Goal: Information Seeking & Learning: Learn about a topic

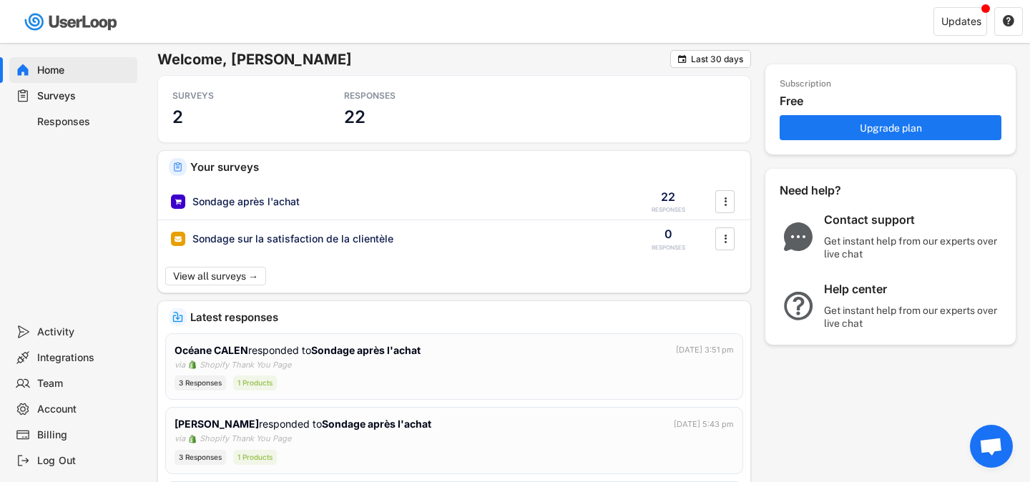
click at [100, 118] on div "Responses" at bounding box center [84, 122] width 94 height 14
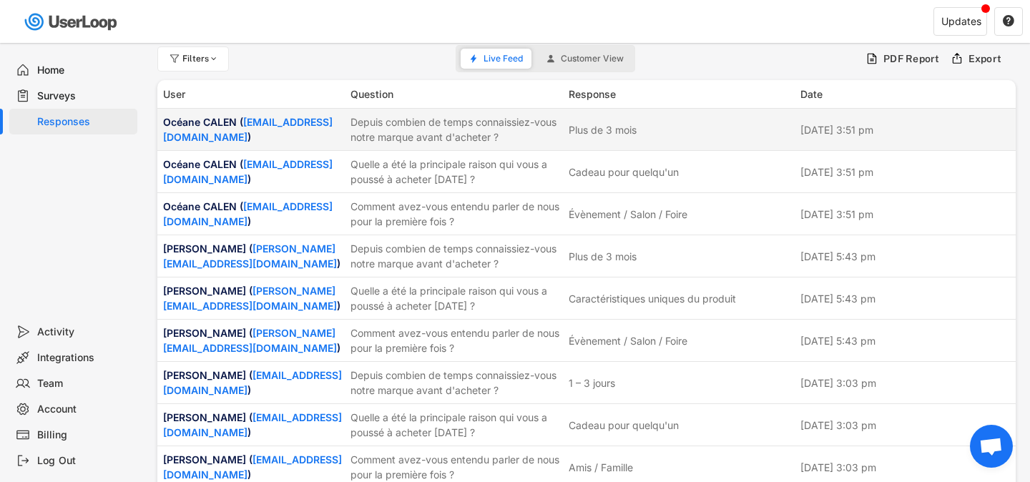
scroll to position [11, 0]
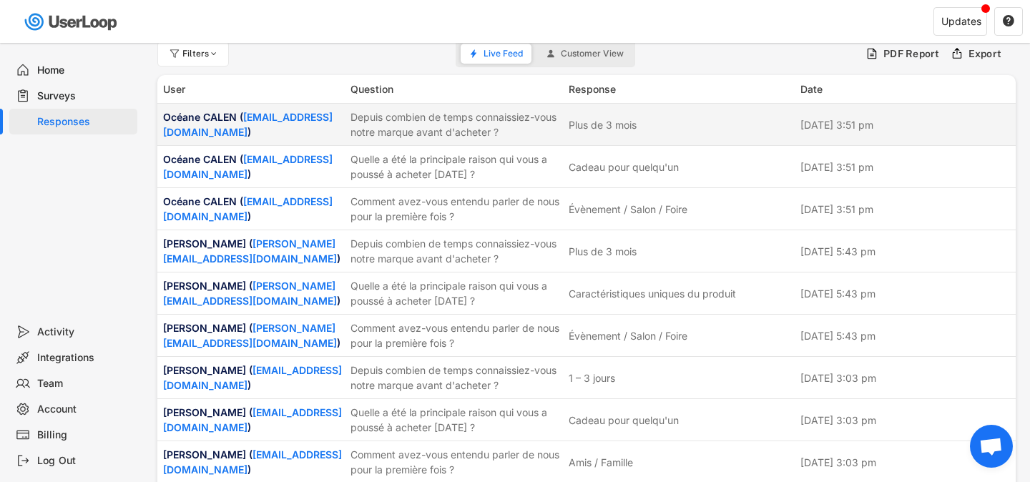
click at [499, 137] on div "Depuis combien de temps connaissiez-vous notre marque avant d'acheter ?" at bounding box center [456, 124] width 210 height 30
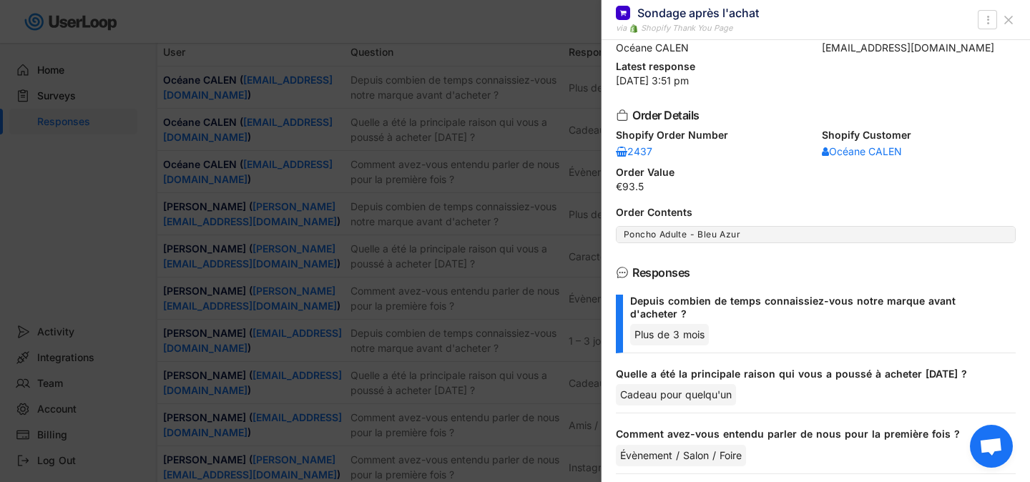
scroll to position [49, 0]
drag, startPoint x: 454, startPoint y: 164, endPoint x: 449, endPoint y: 158, distance: 7.6
click at [454, 164] on div at bounding box center [515, 241] width 1030 height 482
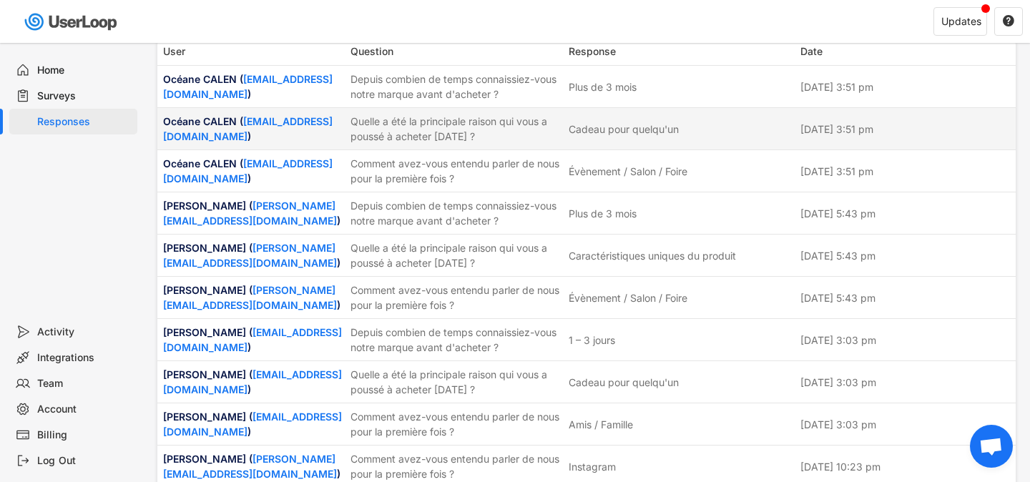
click at [900, 136] on div "[PERSON_NAME] ( [EMAIL_ADDRESS][DOMAIN_NAME] ) Quelle a été la principale raiso…" at bounding box center [586, 128] width 859 height 41
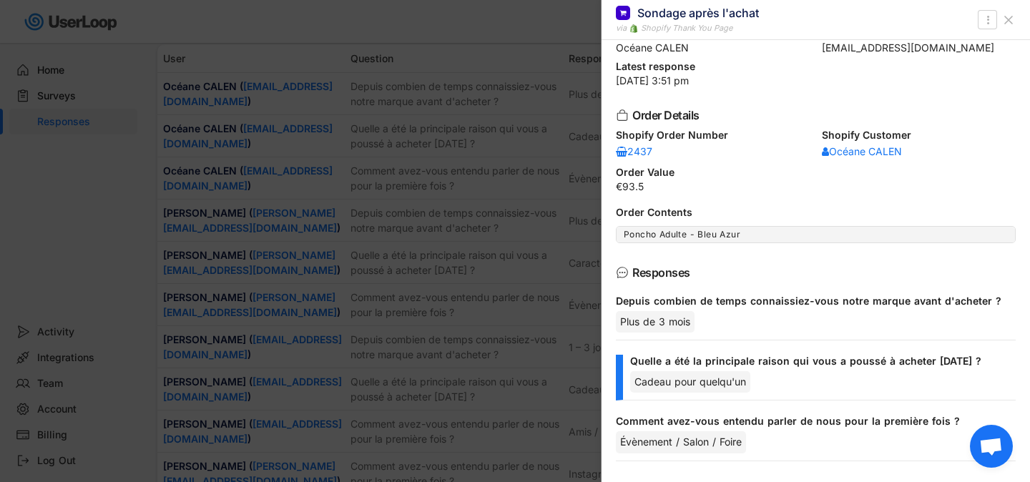
scroll to position [41, 0]
click at [643, 442] on div "Évènement / Salon / Foire" at bounding box center [681, 441] width 130 height 21
drag, startPoint x: 643, startPoint y: 443, endPoint x: 693, endPoint y: 448, distance: 50.3
click at [690, 451] on div "Évènement / Salon / Foire" at bounding box center [681, 441] width 130 height 21
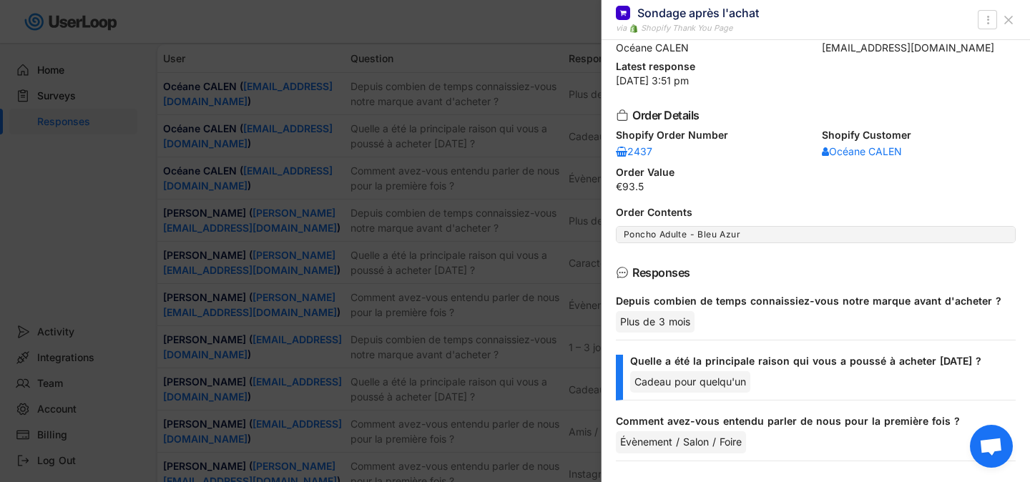
click at [496, 231] on div at bounding box center [515, 241] width 1030 height 482
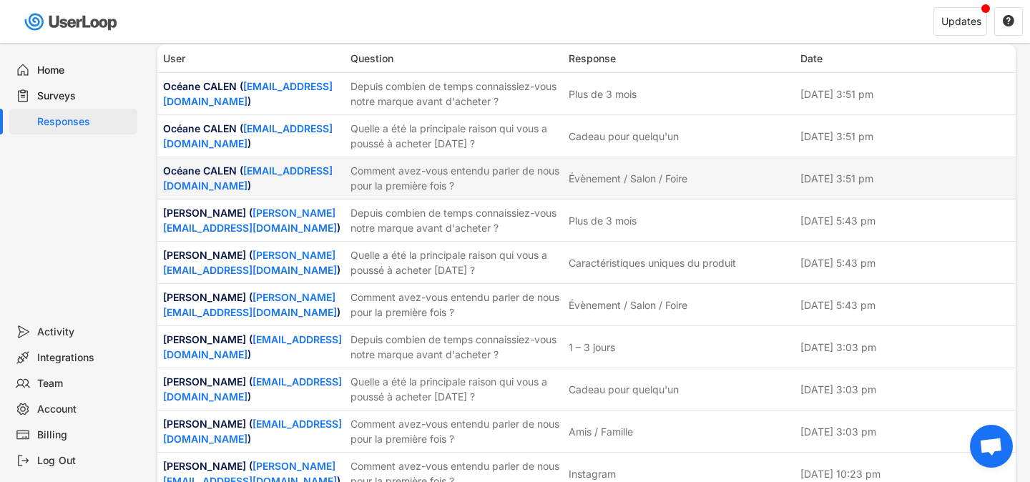
click at [387, 180] on div "Comment avez-vous entendu parler de nous pour la première fois ?" at bounding box center [456, 178] width 210 height 30
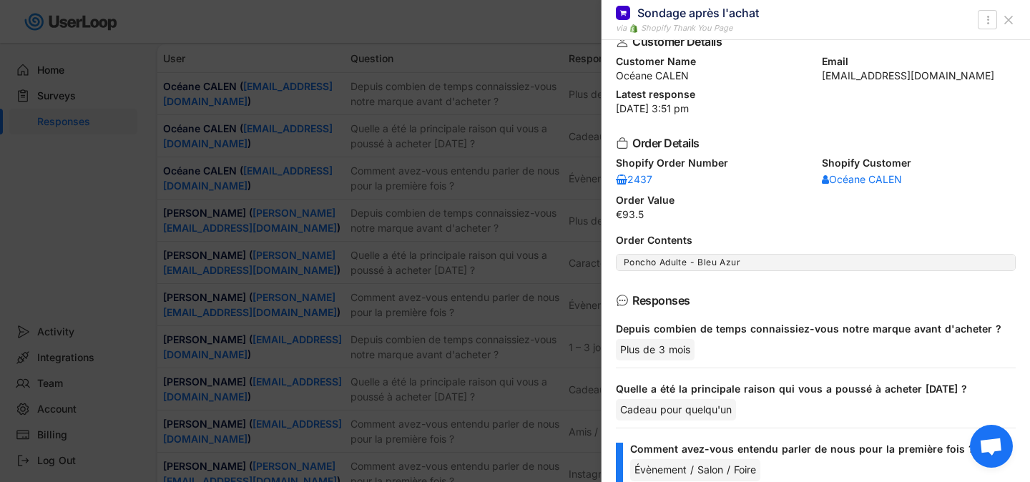
scroll to position [47, 0]
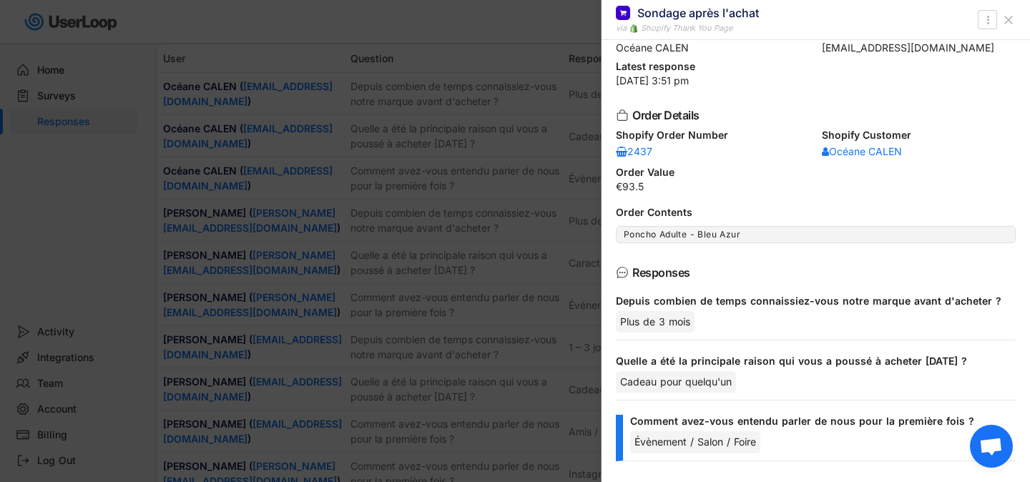
click at [675, 447] on div "Évènement / Salon / Foire" at bounding box center [695, 441] width 130 height 21
click at [683, 422] on div "Comment avez-vous entendu parler de nous pour la première fois ?" at bounding box center [817, 421] width 374 height 13
click at [493, 204] on div at bounding box center [515, 241] width 1030 height 482
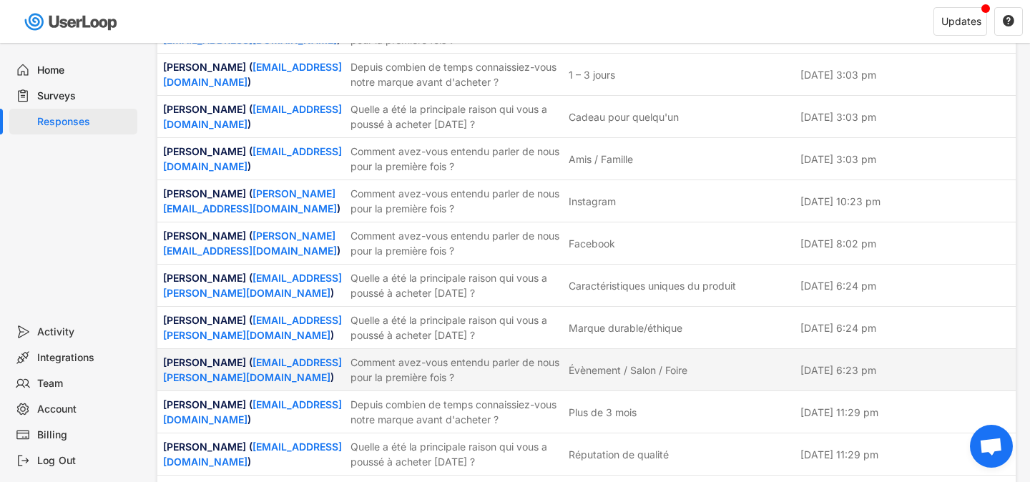
scroll to position [649, 0]
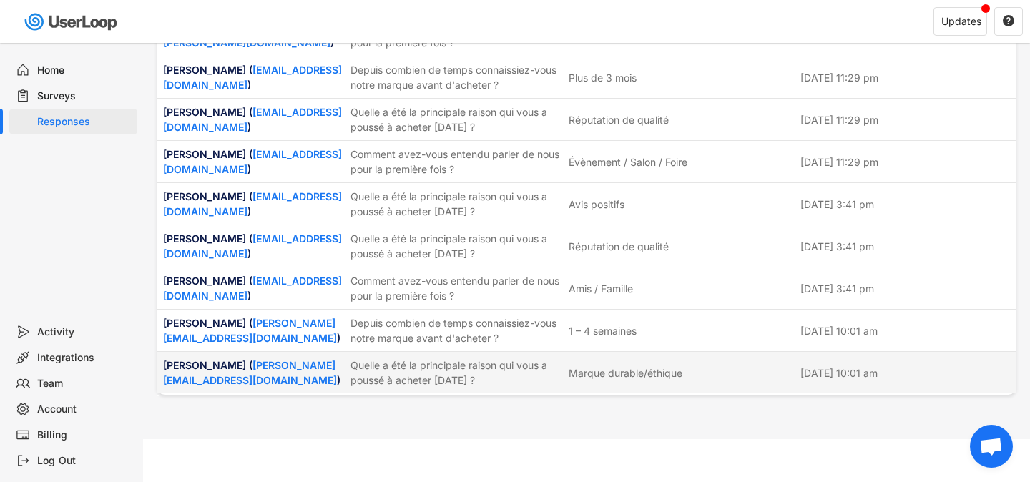
click at [444, 368] on div "Quelle a été la principale raison qui vous a poussé à acheter [DATE] ?" at bounding box center [456, 373] width 210 height 30
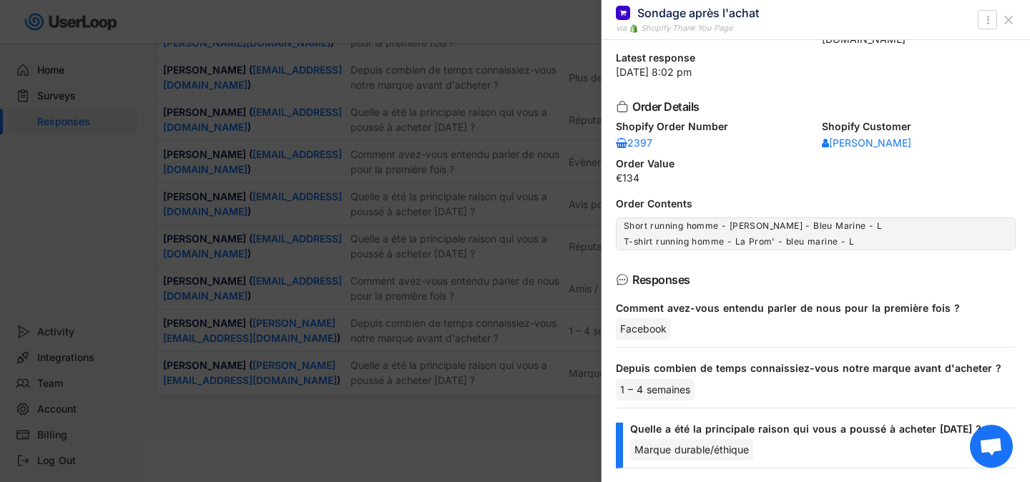
scroll to position [89, 0]
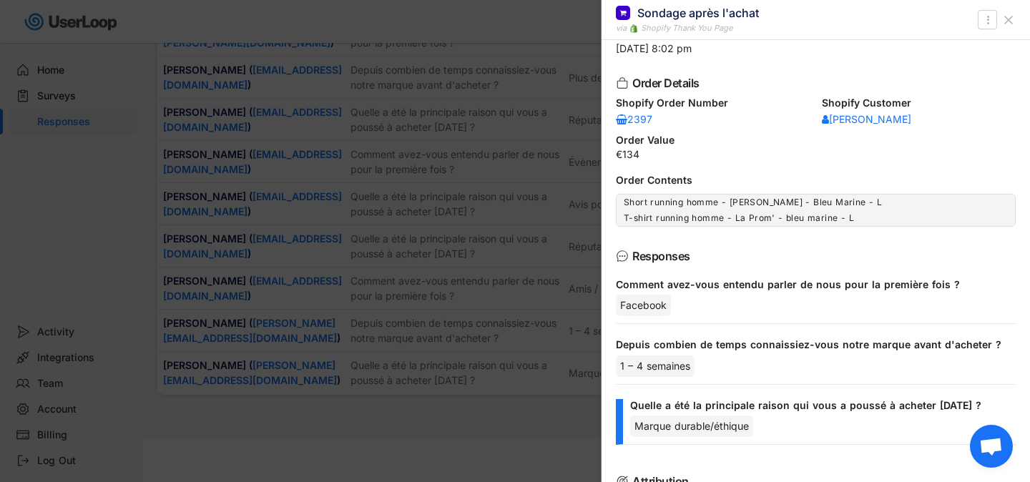
click at [485, 377] on div at bounding box center [515, 241] width 1030 height 482
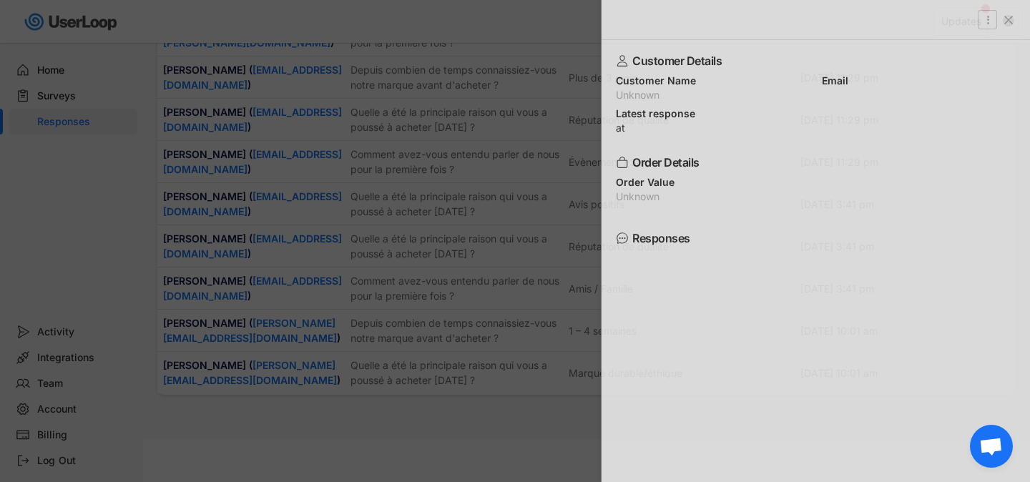
scroll to position [0, 0]
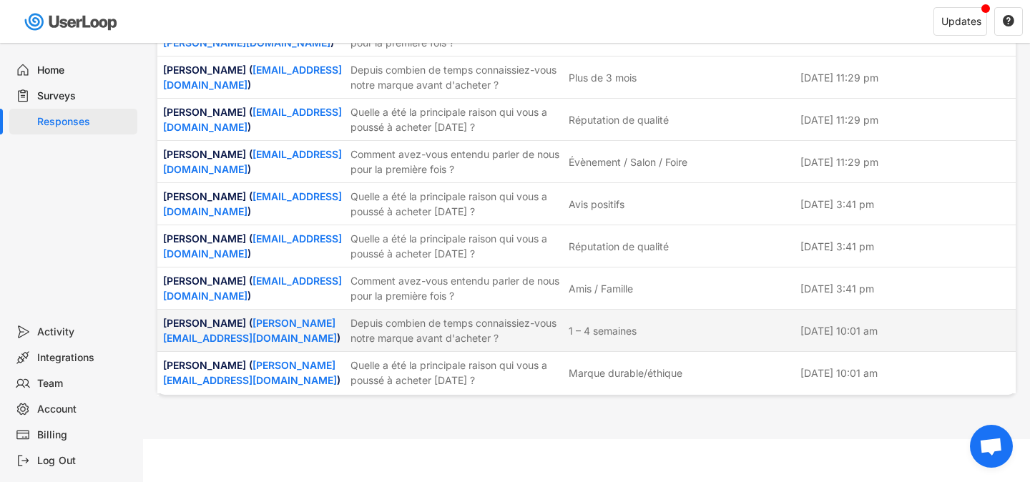
click at [460, 337] on div "Depuis combien de temps connaissiez-vous notre marque avant d'acheter ?" at bounding box center [456, 331] width 210 height 30
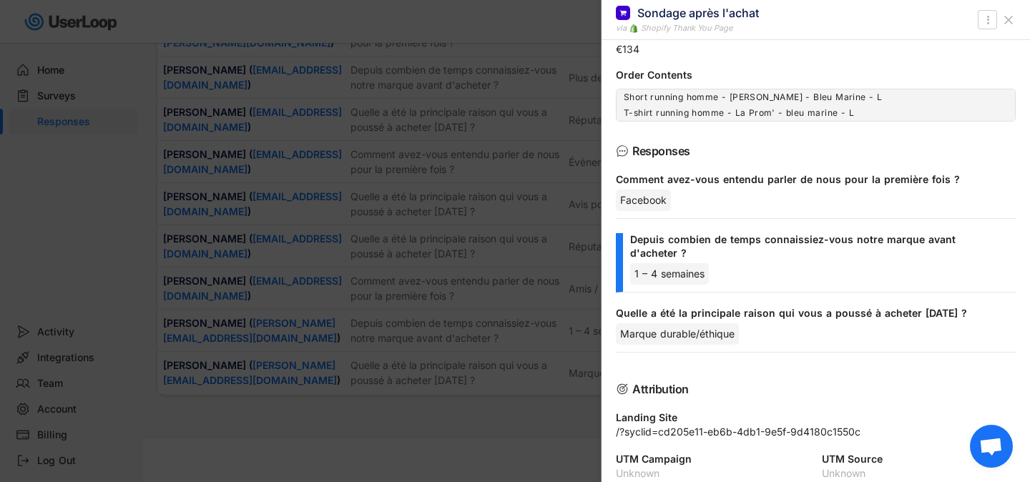
scroll to position [206, 0]
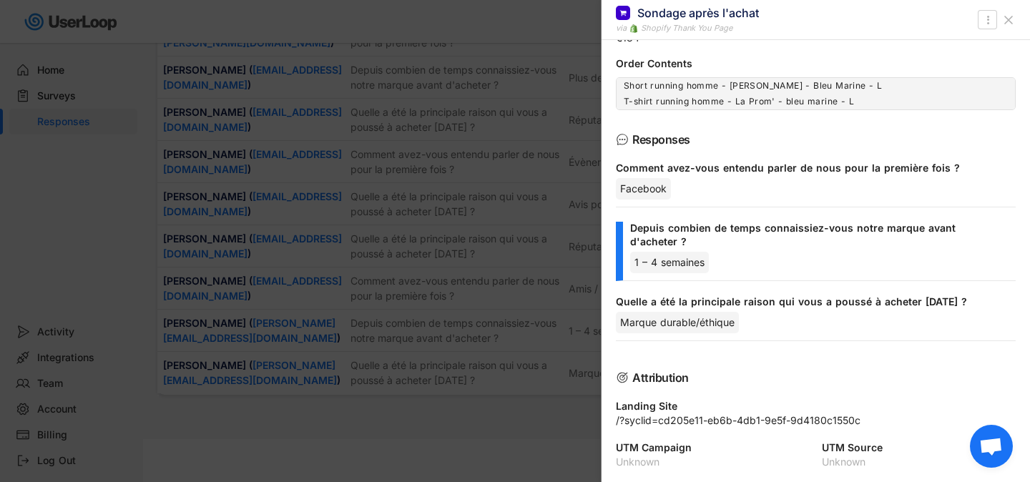
click at [430, 306] on div at bounding box center [515, 241] width 1030 height 482
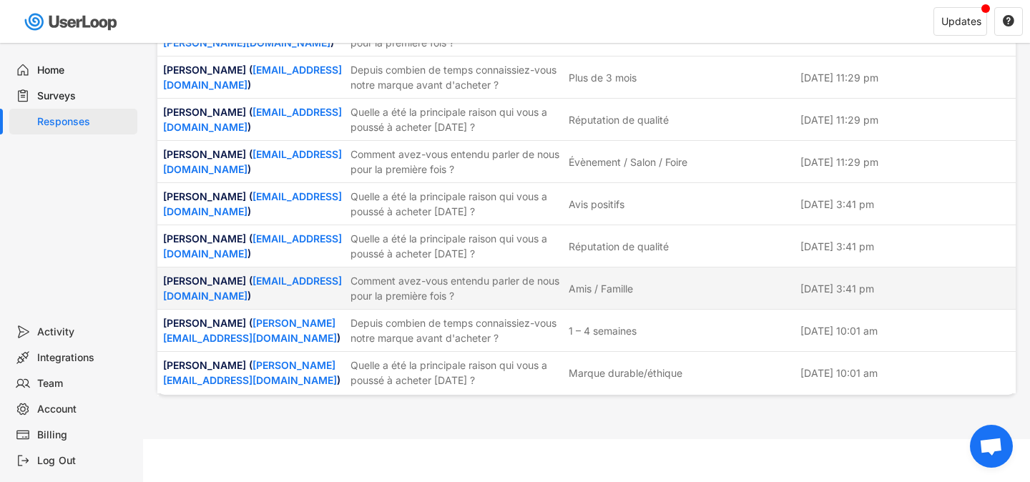
click at [443, 290] on div "Comment avez-vous entendu parler de nous pour la première fois ?" at bounding box center [456, 288] width 210 height 30
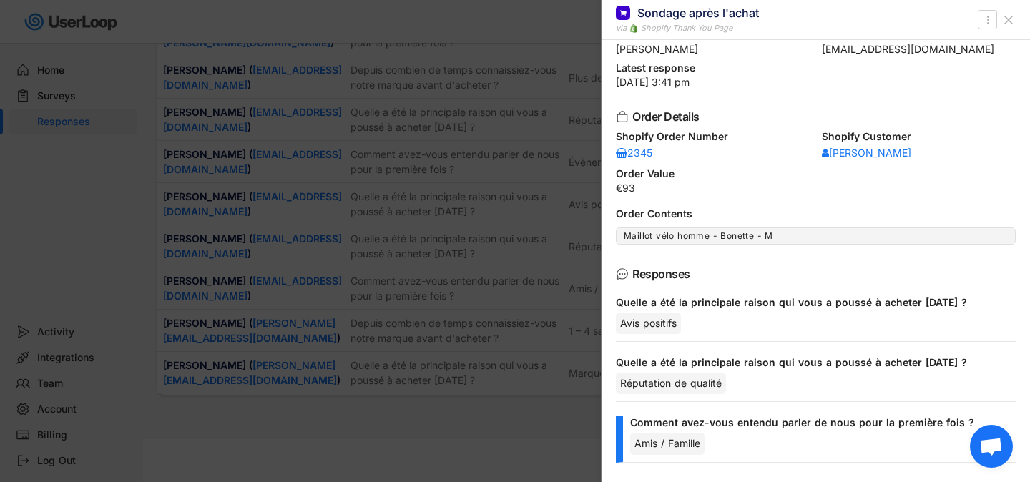
scroll to position [47, 0]
click at [415, 306] on div at bounding box center [515, 241] width 1030 height 482
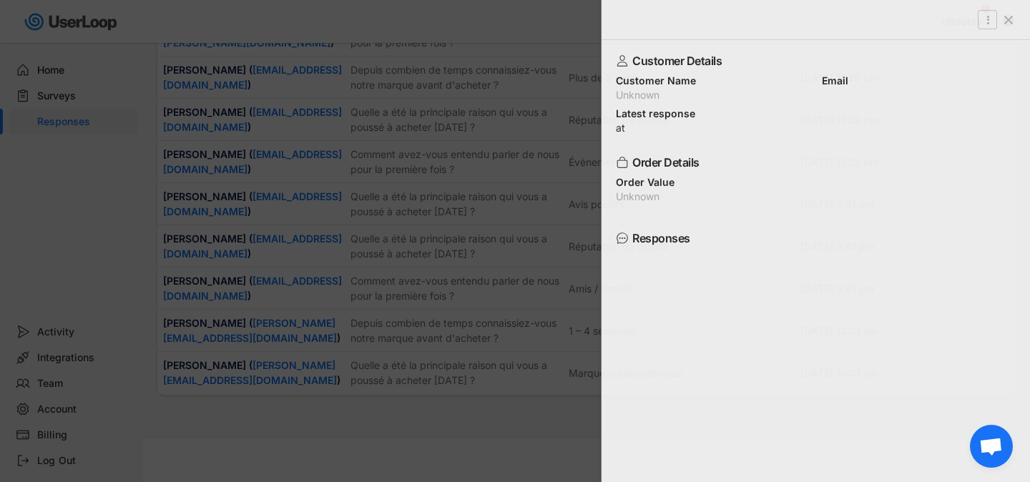
scroll to position [0, 0]
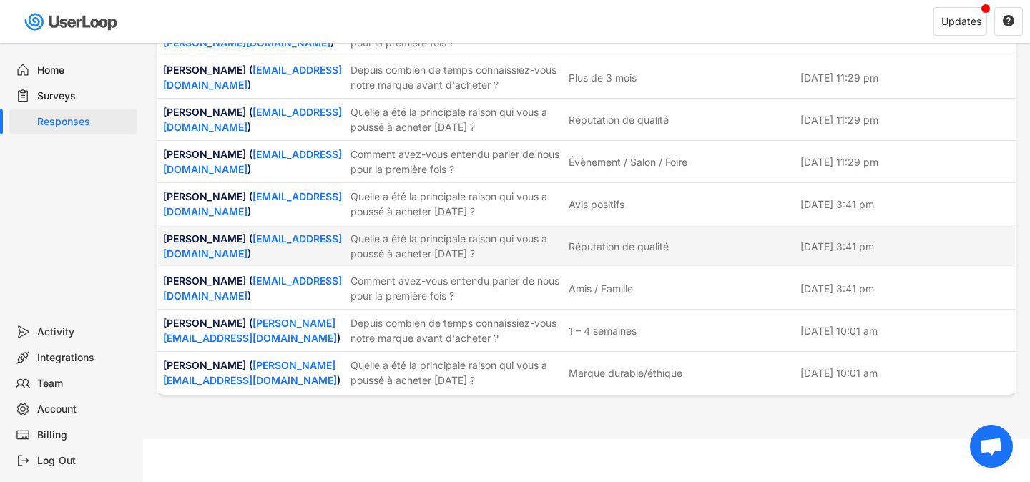
click at [432, 248] on div "Quelle a été la principale raison qui vous a poussé à acheter [DATE] ?" at bounding box center [456, 246] width 210 height 30
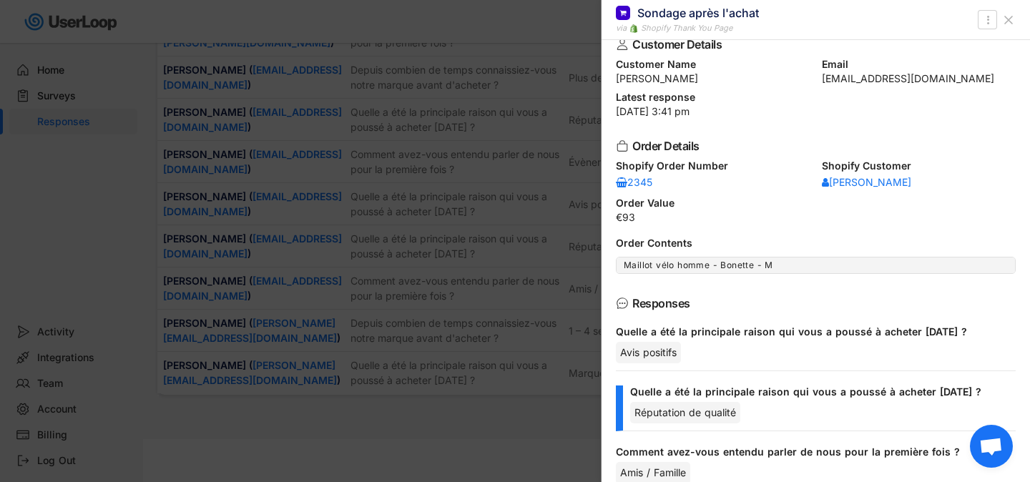
scroll to position [47, 0]
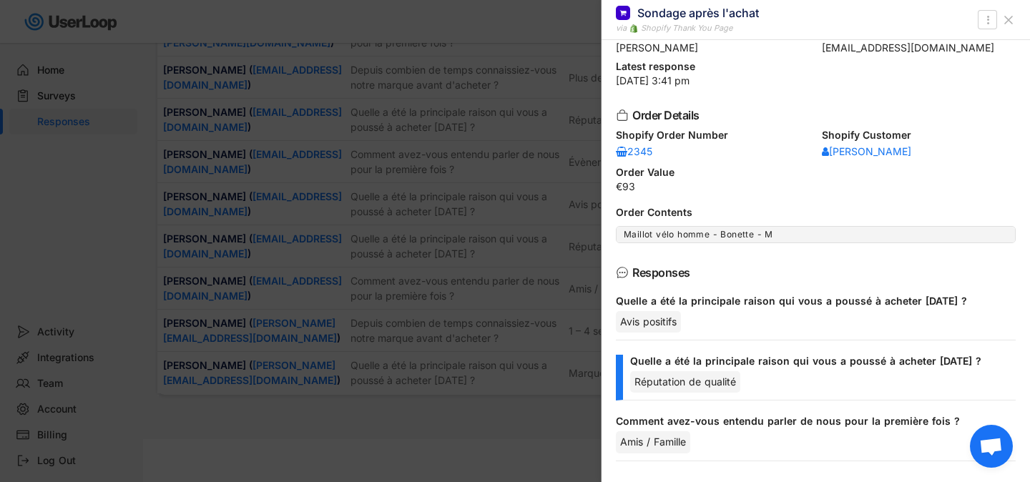
drag, startPoint x: 436, startPoint y: 243, endPoint x: 418, endPoint y: 218, distance: 31.4
click at [436, 243] on div at bounding box center [515, 241] width 1030 height 482
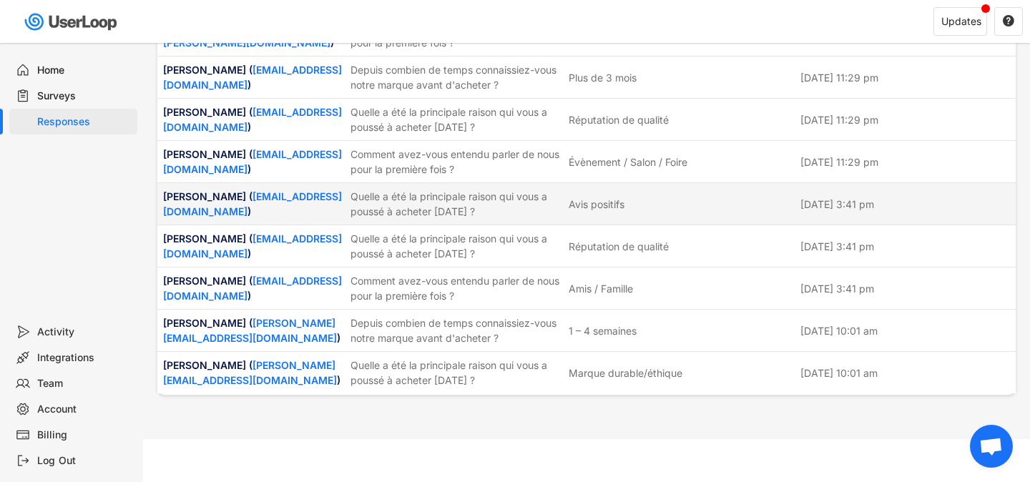
click at [419, 205] on div "Quelle a été la principale raison qui vous a poussé à acheter [DATE] ?" at bounding box center [456, 204] width 210 height 30
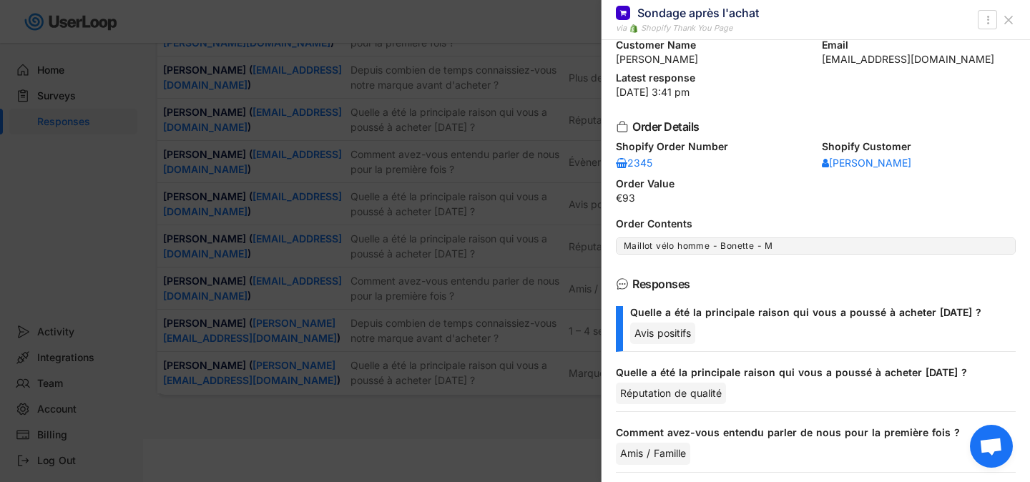
scroll to position [47, 0]
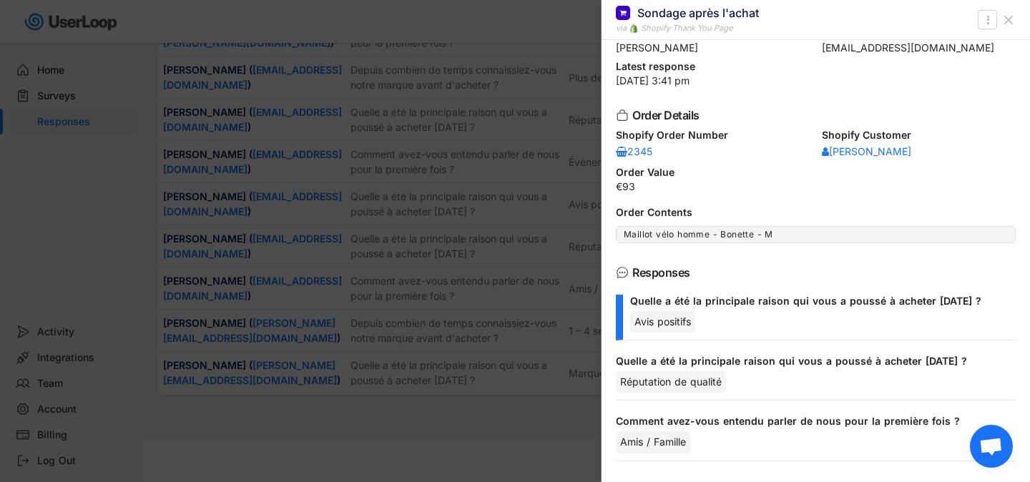
click at [495, 197] on div at bounding box center [515, 241] width 1030 height 482
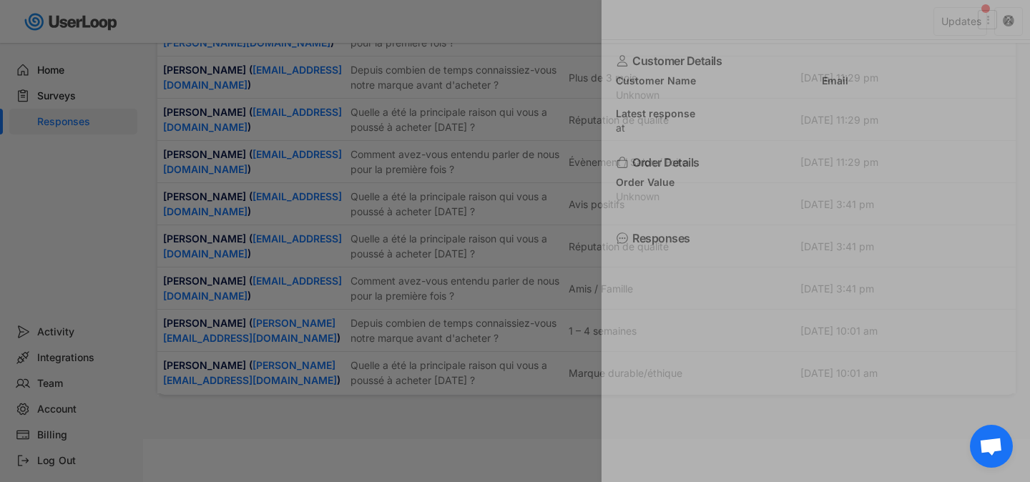
scroll to position [0, 0]
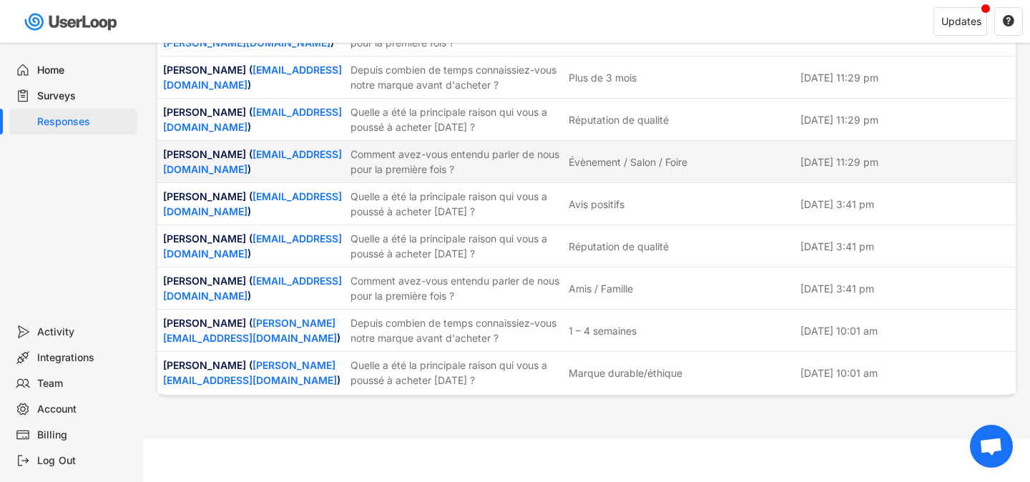
click at [541, 159] on div "Comment avez-vous entendu parler de nous pour la première fois ?" at bounding box center [456, 162] width 210 height 30
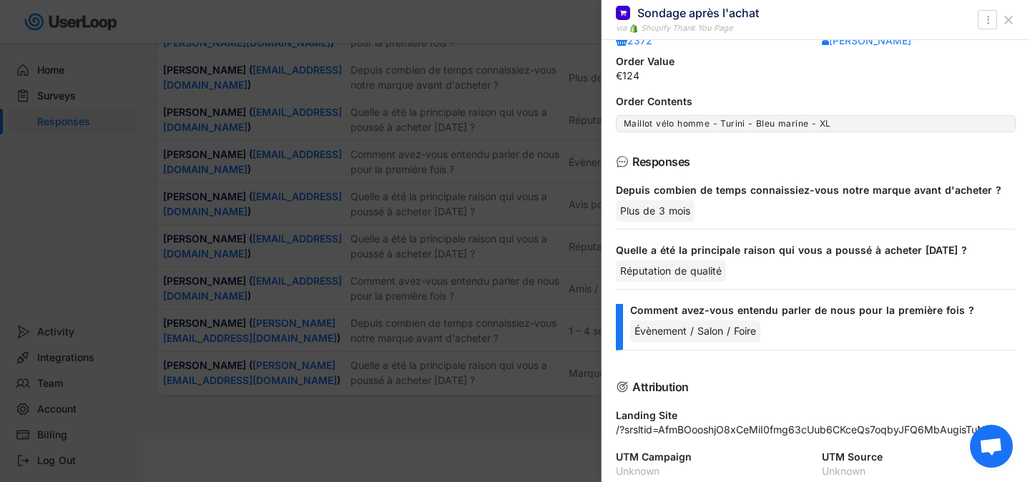
scroll to position [160, 0]
click at [487, 186] on div at bounding box center [515, 241] width 1030 height 482
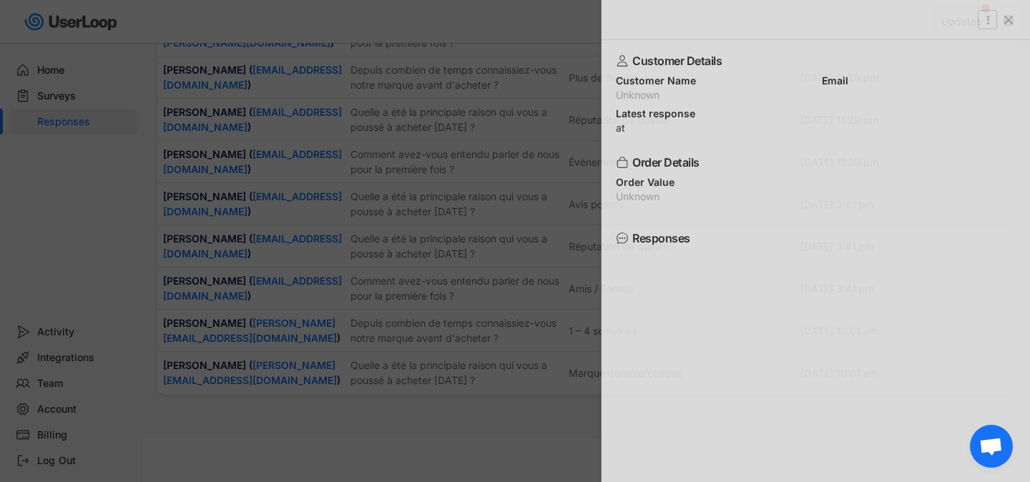
scroll to position [0, 0]
